Goal: Transaction & Acquisition: Obtain resource

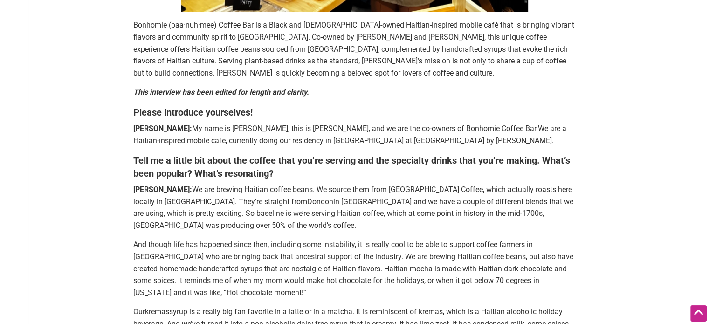
scroll to position [362, 0]
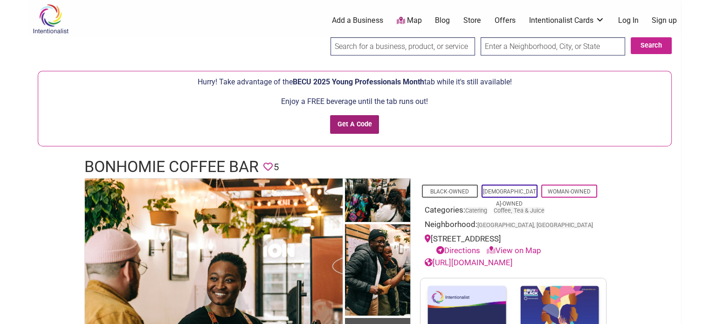
click at [353, 124] on input "Get A Code" at bounding box center [354, 124] width 49 height 19
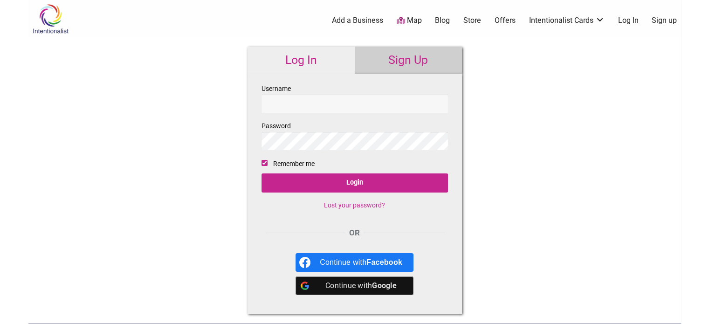
click at [403, 63] on link "Sign Up" at bounding box center [408, 60] width 107 height 27
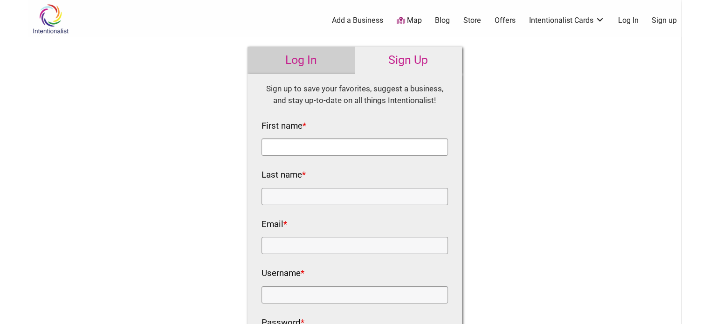
click at [326, 141] on input "First name *" at bounding box center [355, 147] width 187 height 17
type input "Valerie"
type input "Trask"
type input "VTRASK@GMAIL.COM"
click at [298, 297] on input "Username *" at bounding box center [355, 294] width 187 height 17
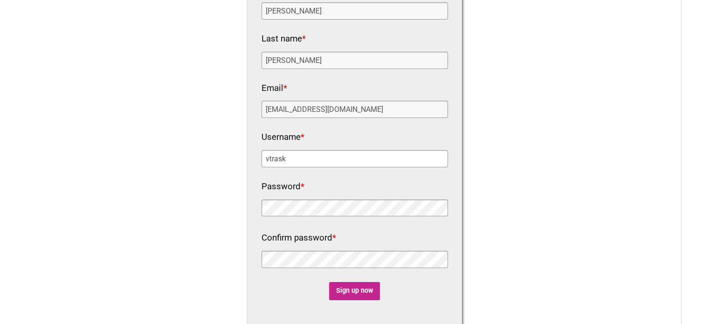
scroll to position [145, 0]
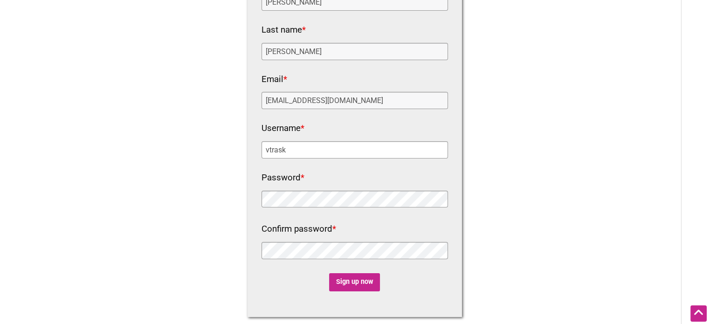
type input "vtrask"
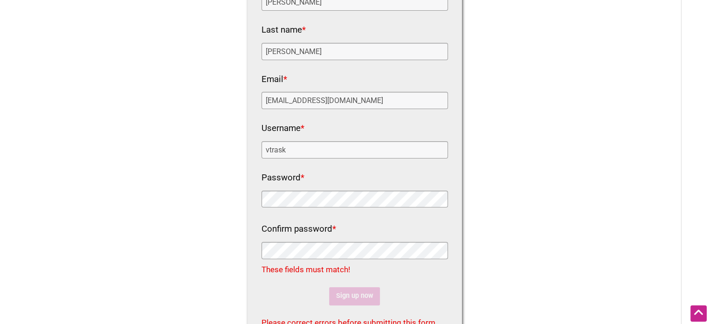
scroll to position [150, 0]
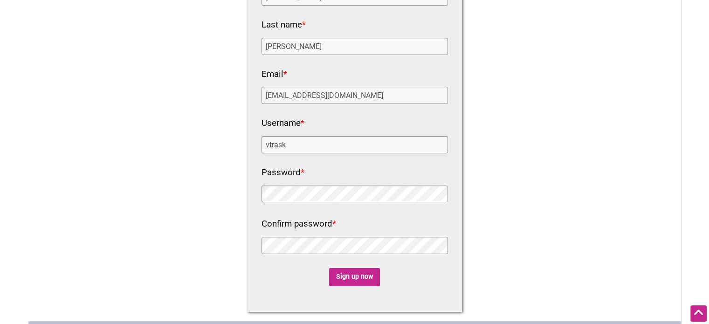
click at [222, 198] on div "Intentionalist Spend like it matters 0 Add a Business Map Blog Store Offers Int…" at bounding box center [354, 203] width 653 height 706
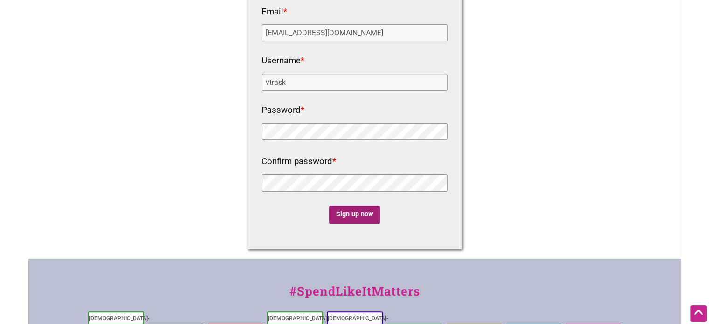
click at [344, 216] on input "Sign up now" at bounding box center [354, 215] width 51 height 18
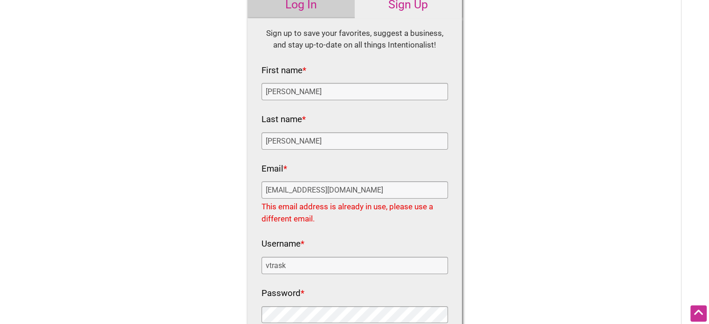
scroll to position [0, 0]
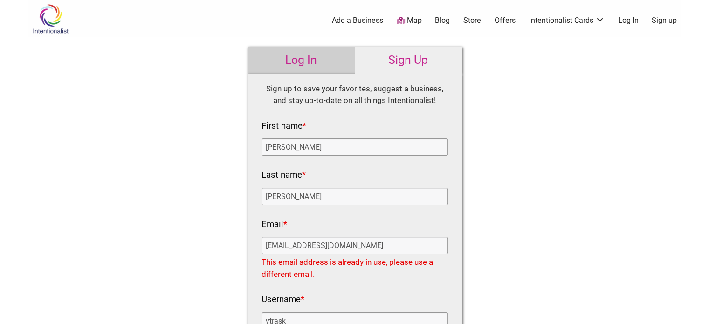
click at [327, 53] on link "Log In" at bounding box center [301, 60] width 107 height 27
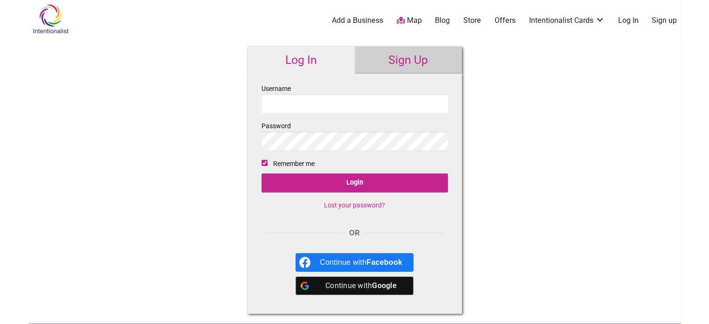
click at [350, 104] on input "Username" at bounding box center [355, 104] width 187 height 18
type input "VTRASK@GMAIL.COM"
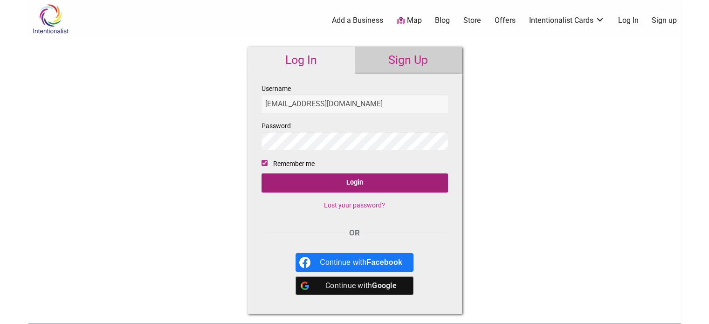
click at [315, 176] on input "Login" at bounding box center [355, 183] width 187 height 19
